Goal: Find specific page/section: Find specific page/section

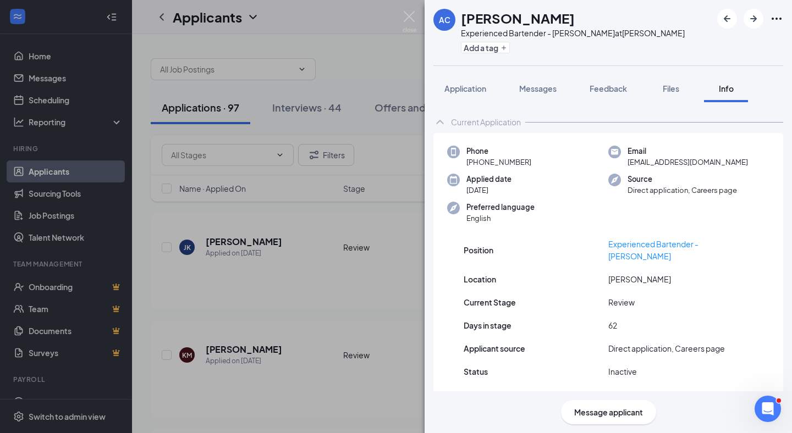
scroll to position [43, 0]
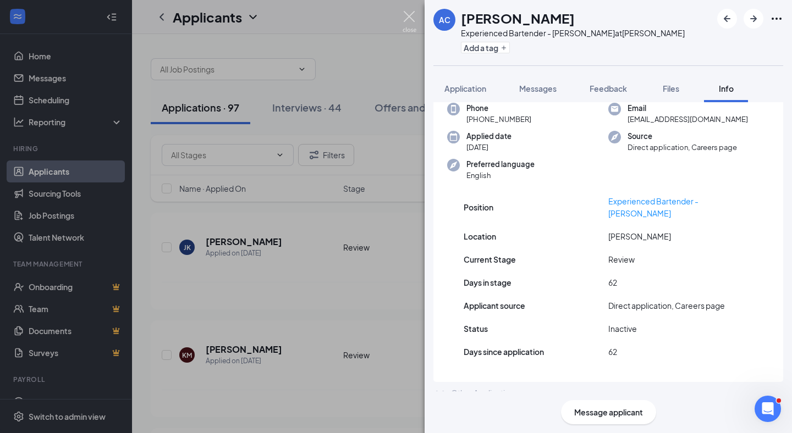
click at [405, 24] on img at bounding box center [410, 21] width 14 height 21
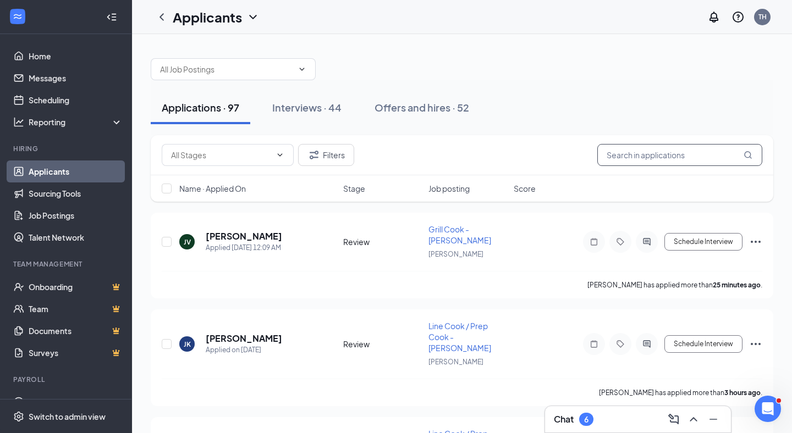
click at [621, 161] on input "text" at bounding box center [679, 155] width 165 height 22
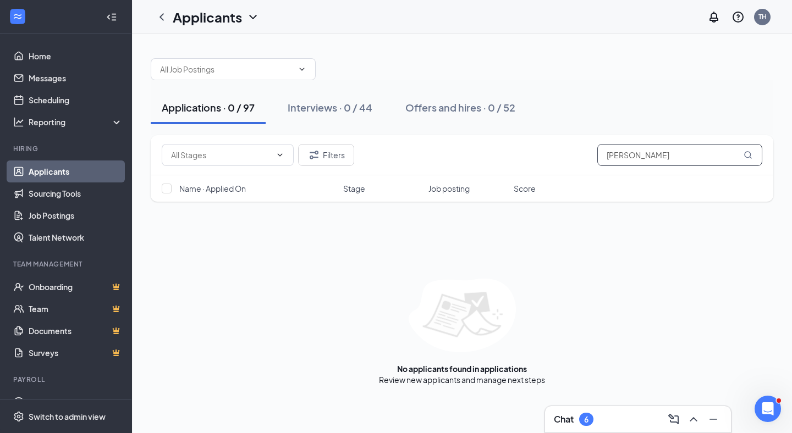
type input "[PERSON_NAME]"
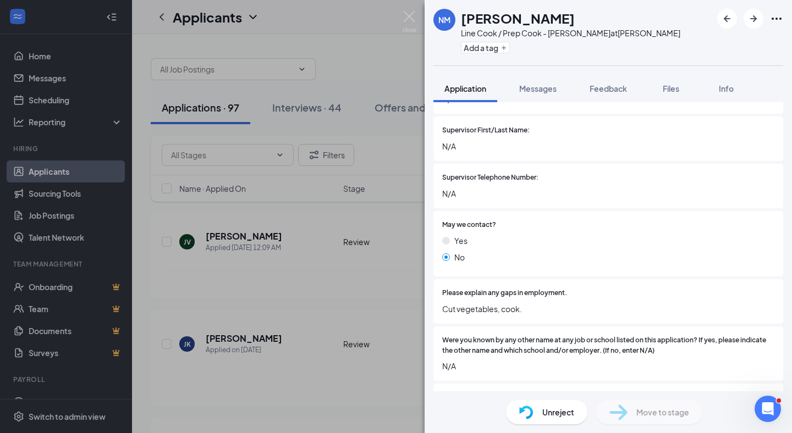
scroll to position [2388, 0]
